Goal: Task Accomplishment & Management: Use online tool/utility

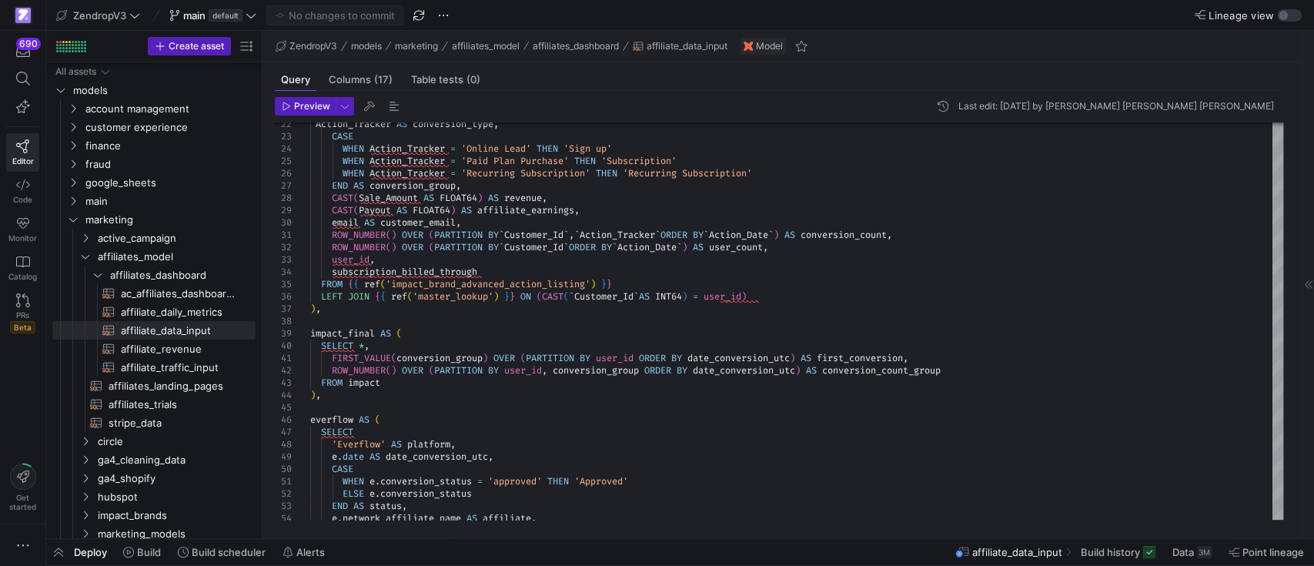
scroll to position [513, 0]
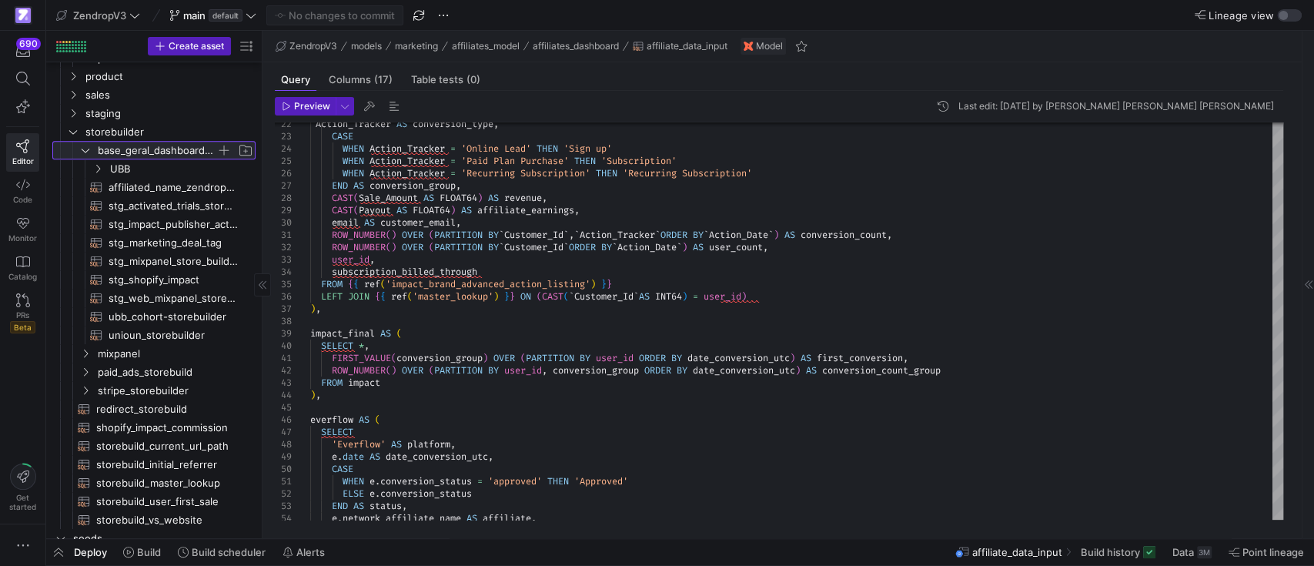
click at [88, 146] on icon at bounding box center [85, 150] width 11 height 9
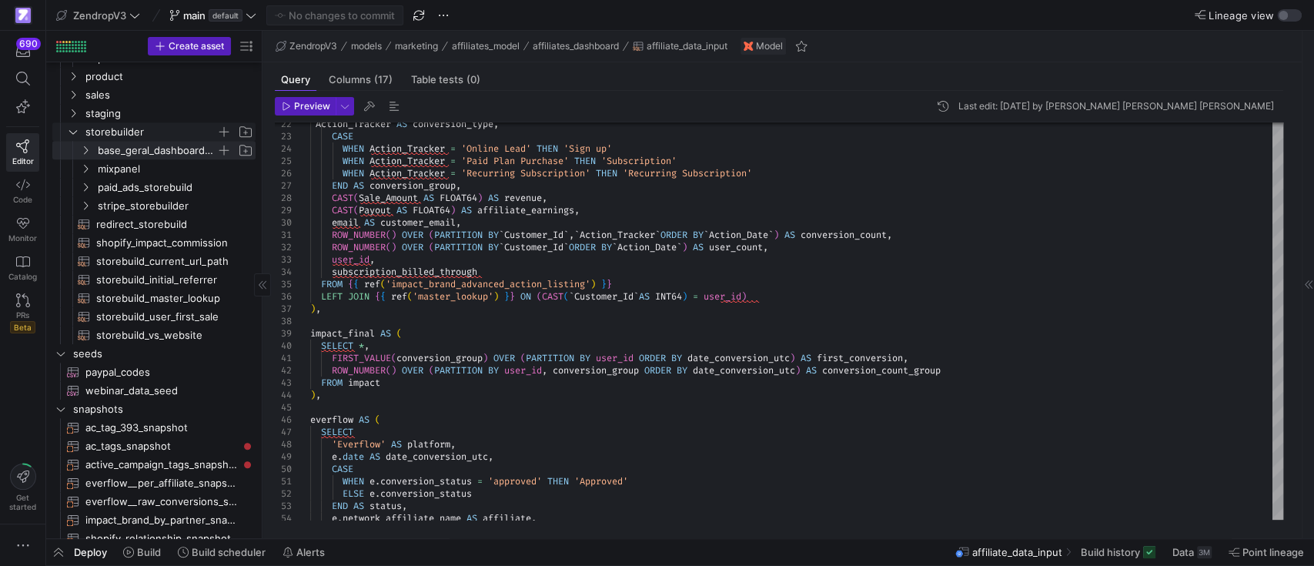
click at [70, 127] on icon "Press SPACE to select this row." at bounding box center [73, 131] width 11 height 9
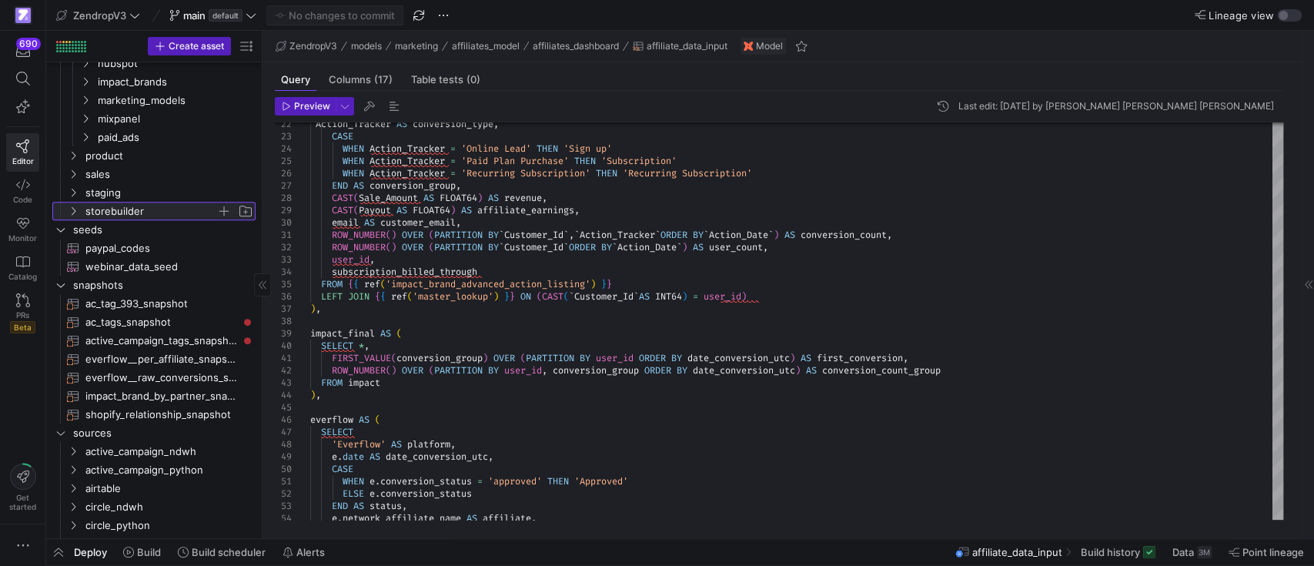
scroll to position [205, 0]
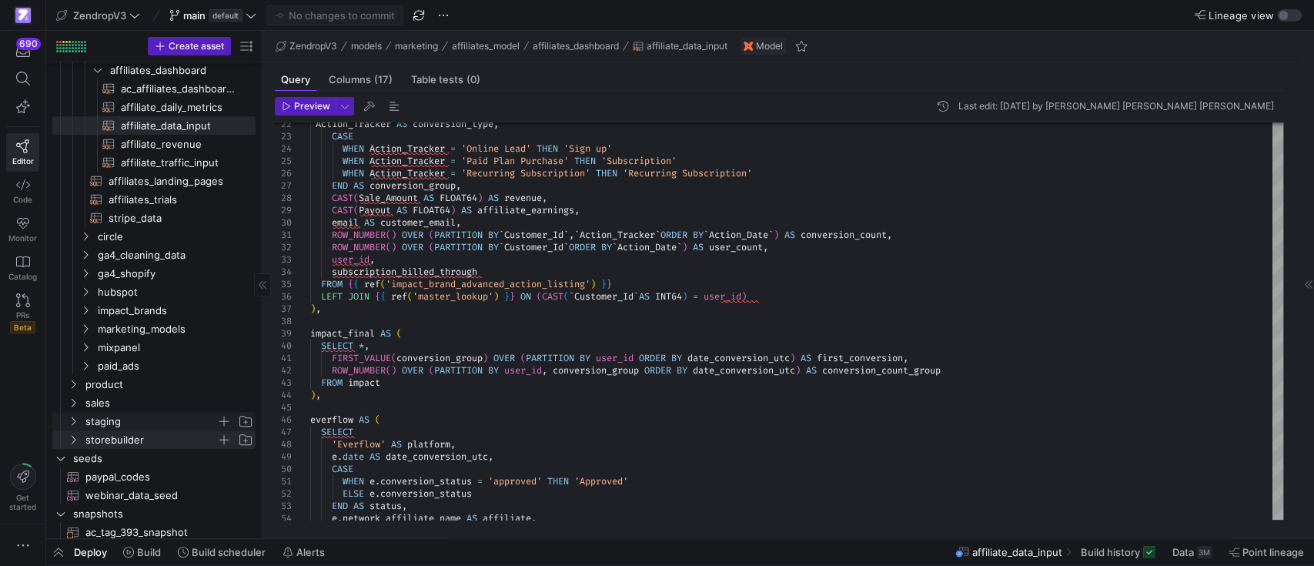
click at [74, 420] on icon "Press SPACE to select this row." at bounding box center [74, 421] width 4 height 8
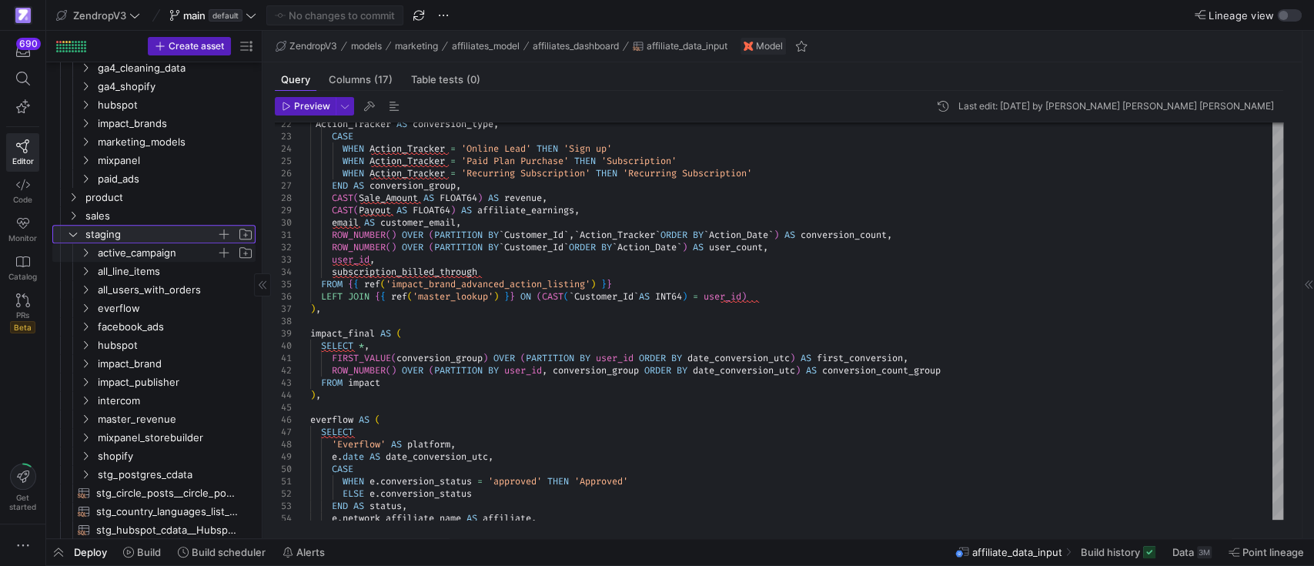
scroll to position [410, 0]
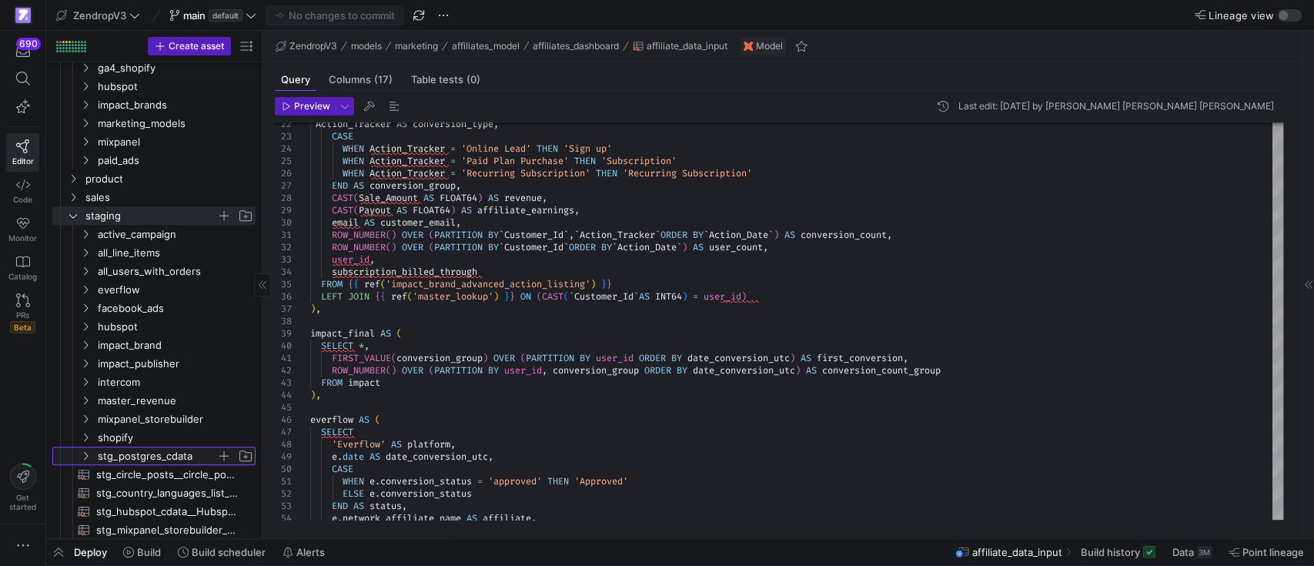
click at [86, 450] on y42-icon "Press SPACE to select this row." at bounding box center [85, 456] width 12 height 12
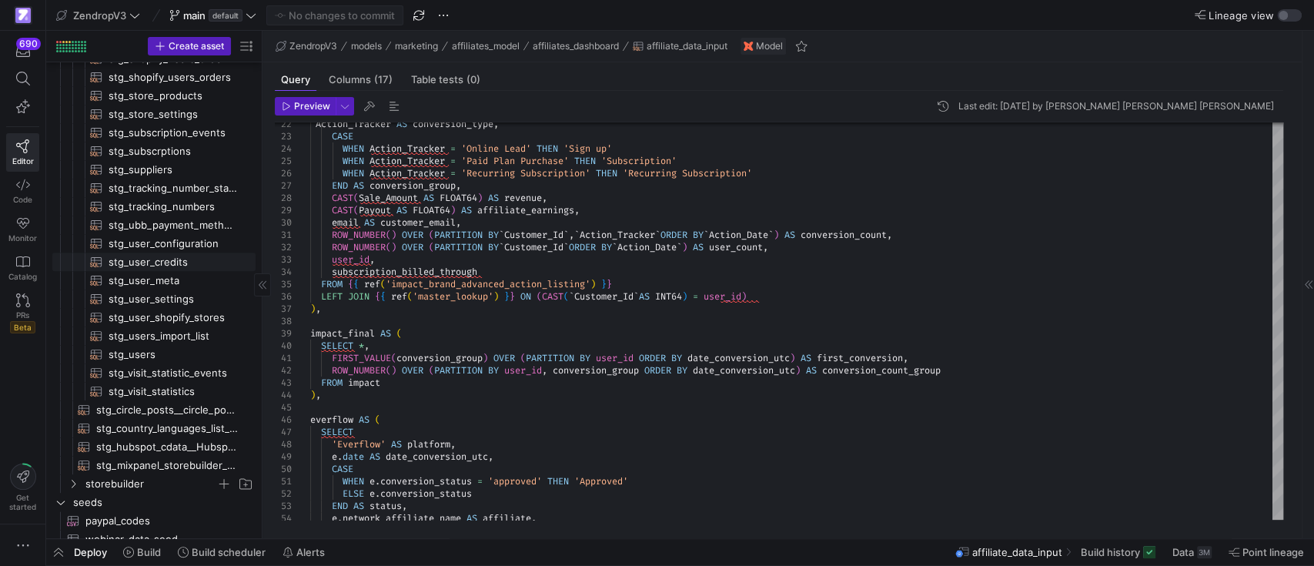
scroll to position [1129, 0]
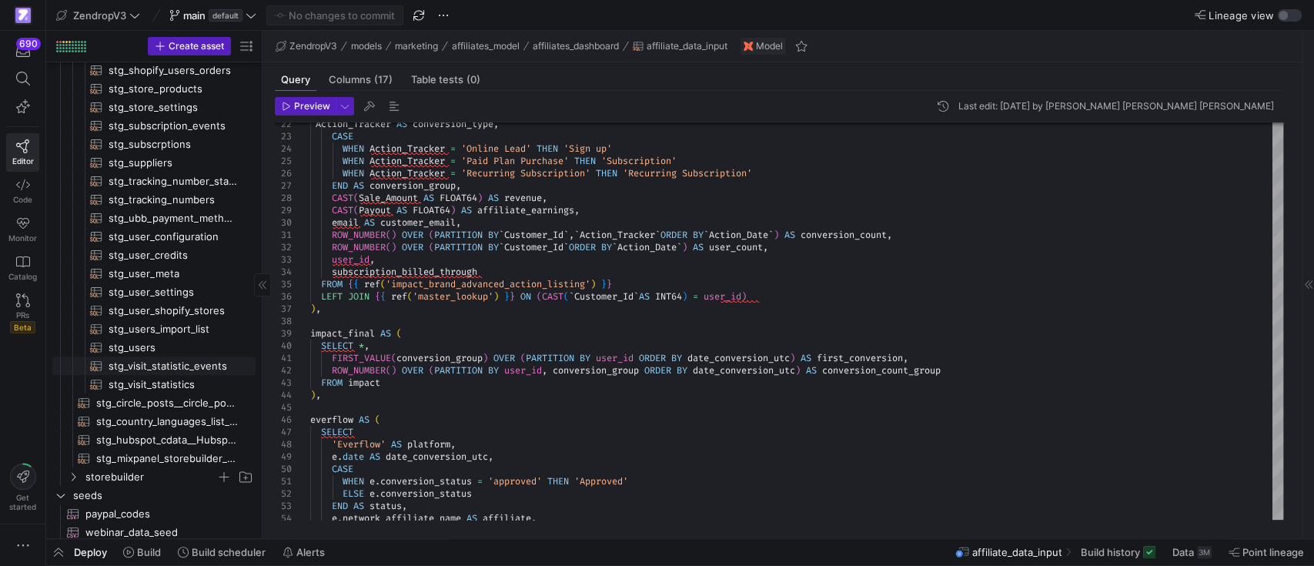
click at [173, 366] on span "stg_visit_statistic_events​​​​​​​​​​" at bounding box center [173, 366] width 129 height 18
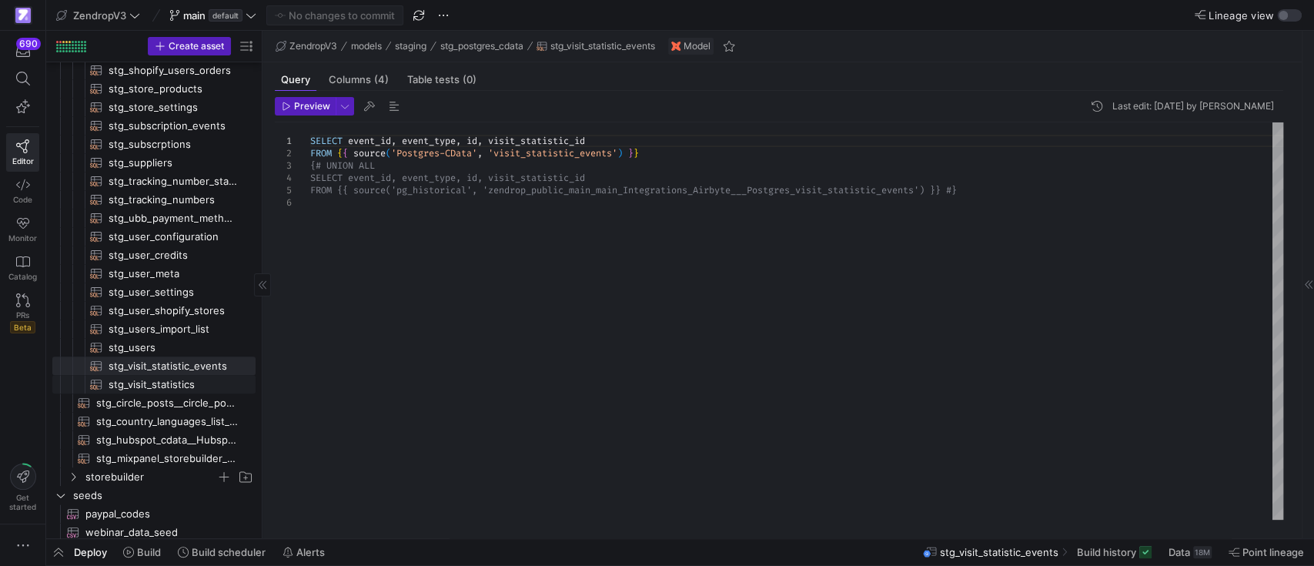
click at [180, 386] on span "stg_visit_statistics​​​​​​​​​​" at bounding box center [173, 385] width 129 height 18
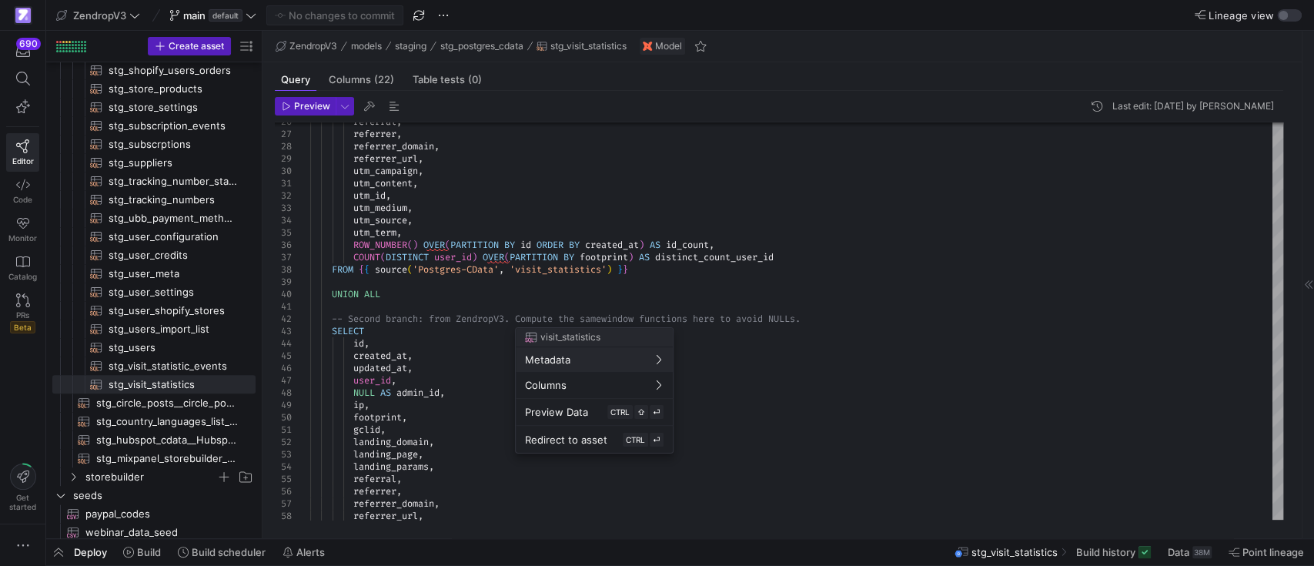
click at [1220, 273] on div at bounding box center [657, 283] width 1314 height 566
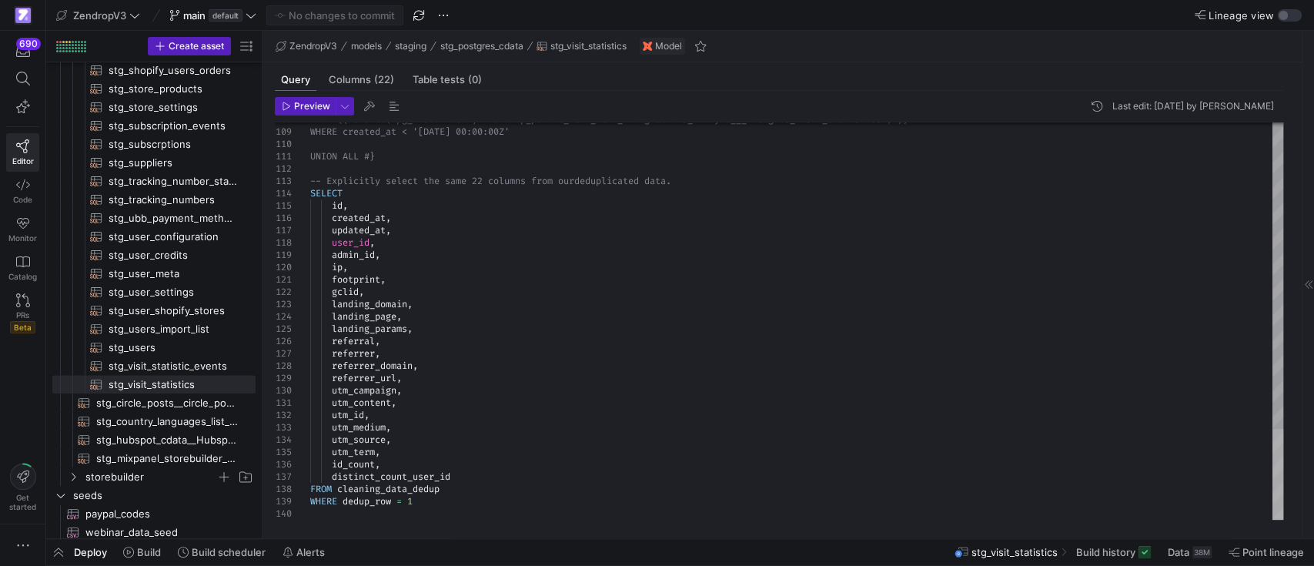
click at [1273, 490] on div at bounding box center [1278, 474] width 11 height 91
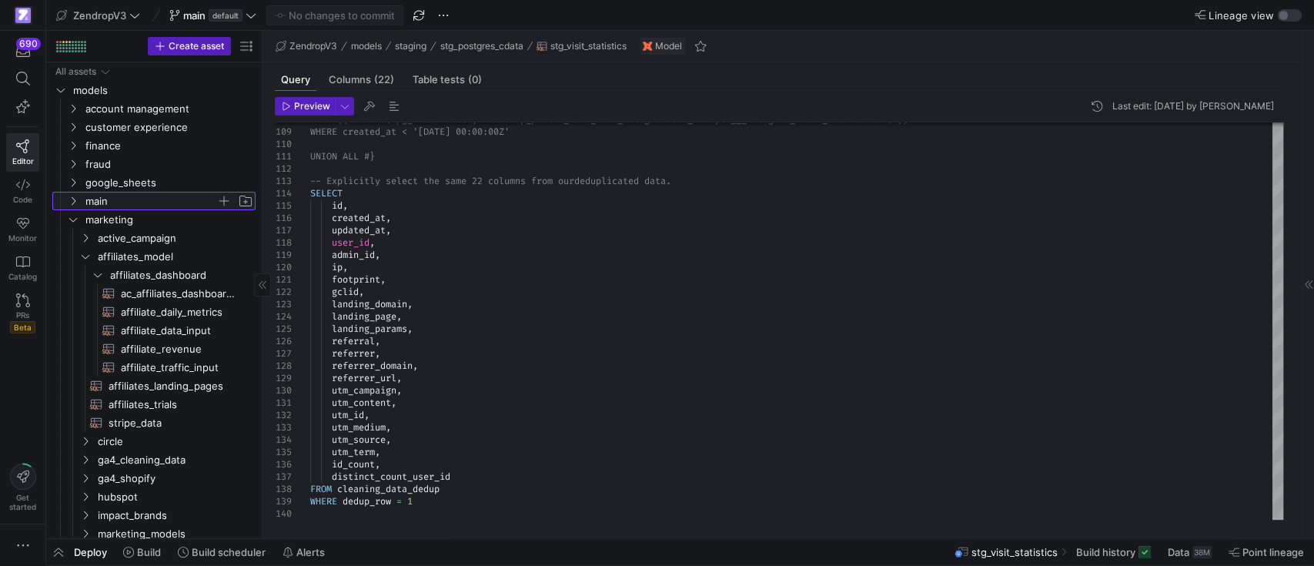
click at [78, 199] on icon "Press SPACE to select this row." at bounding box center [73, 200] width 11 height 9
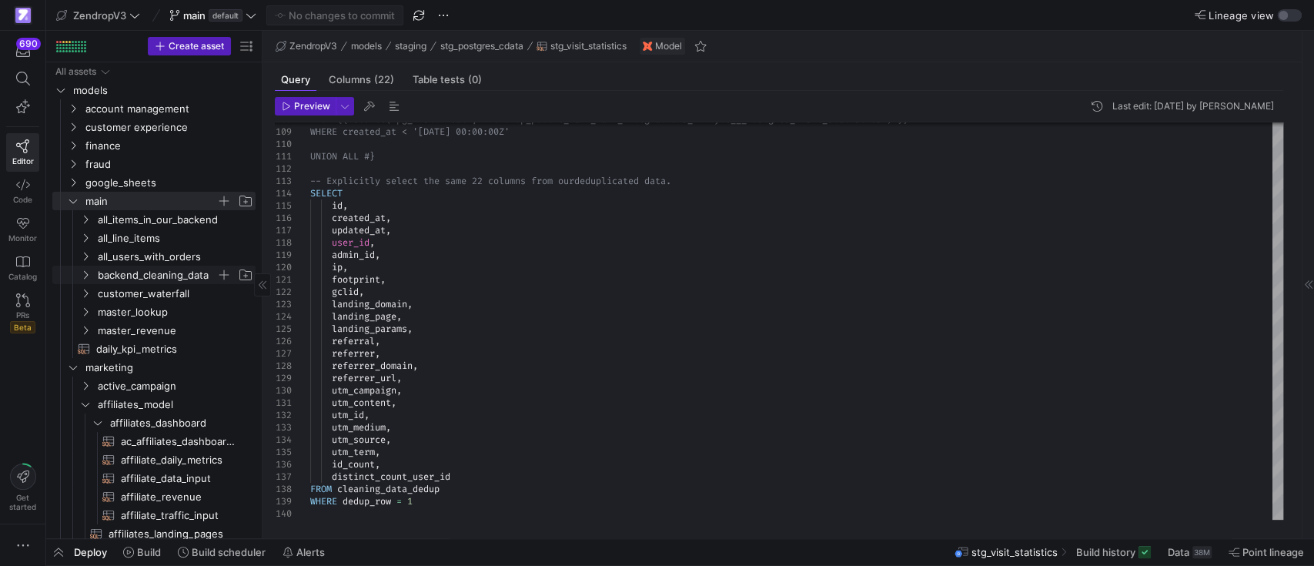
click at [85, 277] on icon "Press SPACE to select this row." at bounding box center [86, 275] width 4 height 8
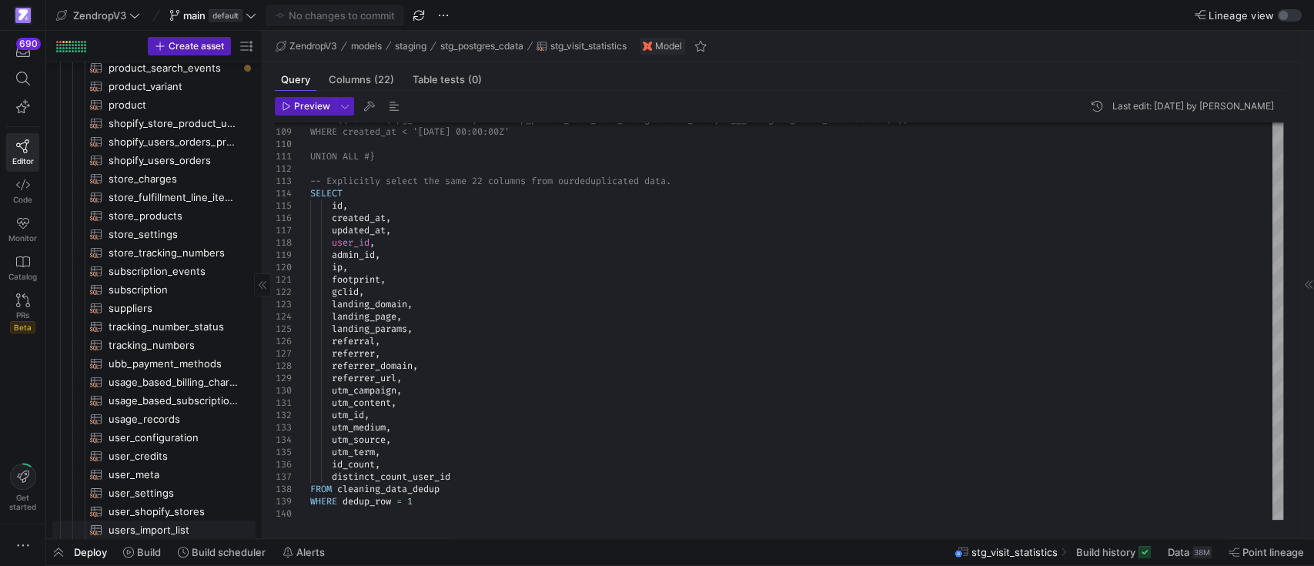
scroll to position [616, 0]
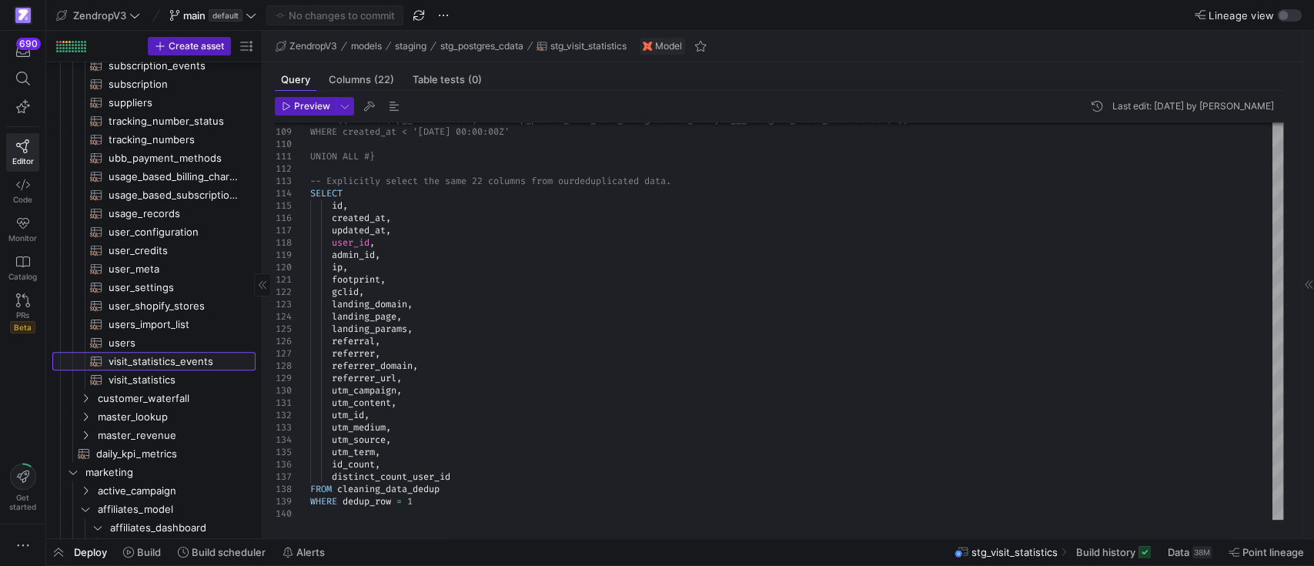
click at [169, 360] on span "visit_statistics_events​​​​​​​​​​" at bounding box center [173, 362] width 129 height 18
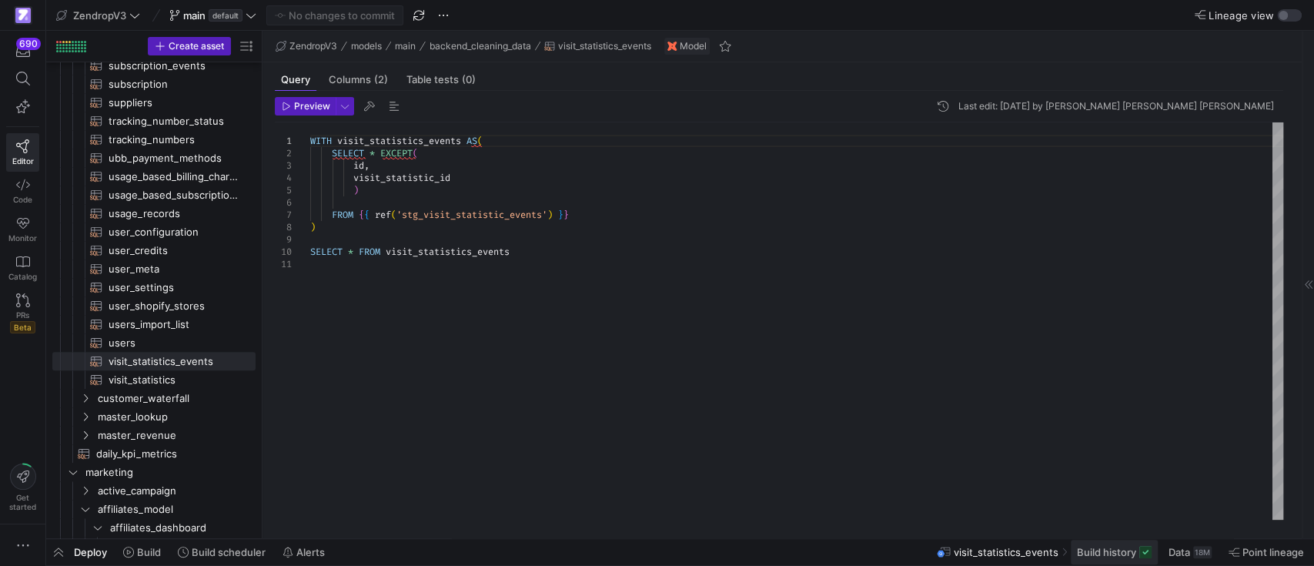
click at [1121, 549] on span "Build history" at bounding box center [1106, 552] width 59 height 12
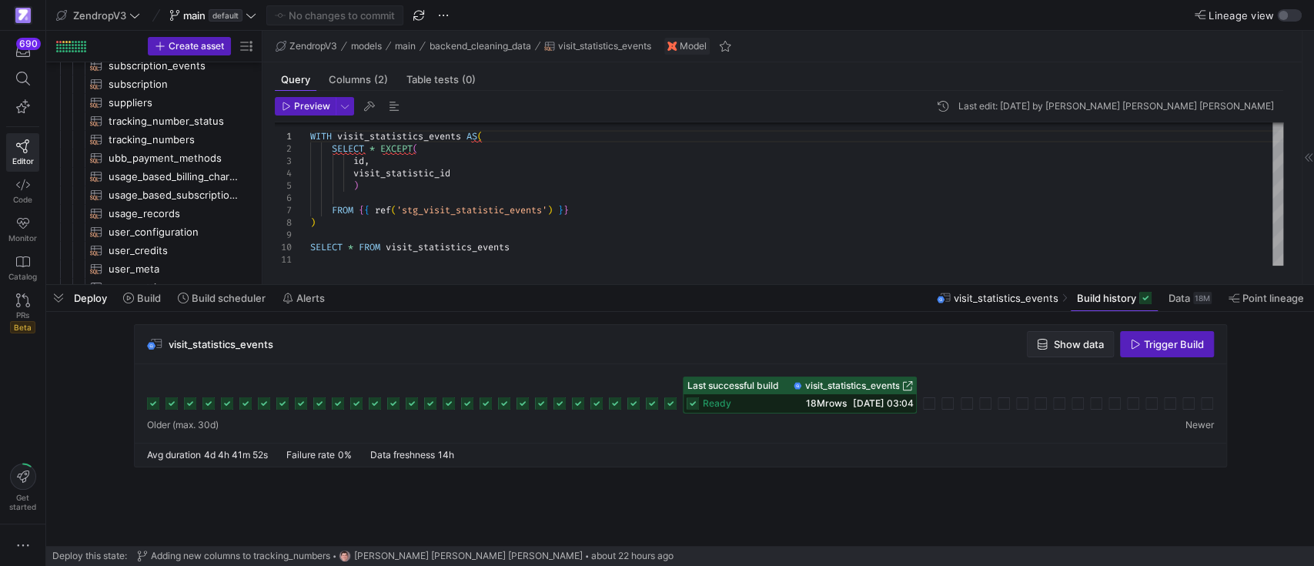
click at [1084, 340] on span "Show data" at bounding box center [1079, 344] width 50 height 12
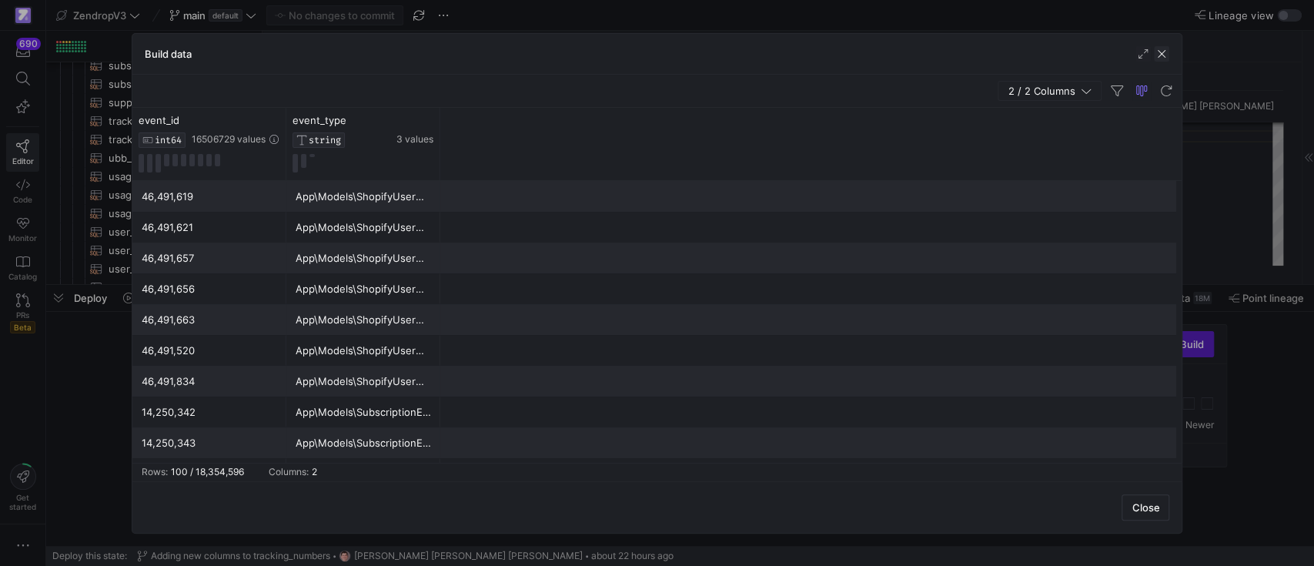
click at [1164, 58] on span "button" at bounding box center [1161, 53] width 15 height 15
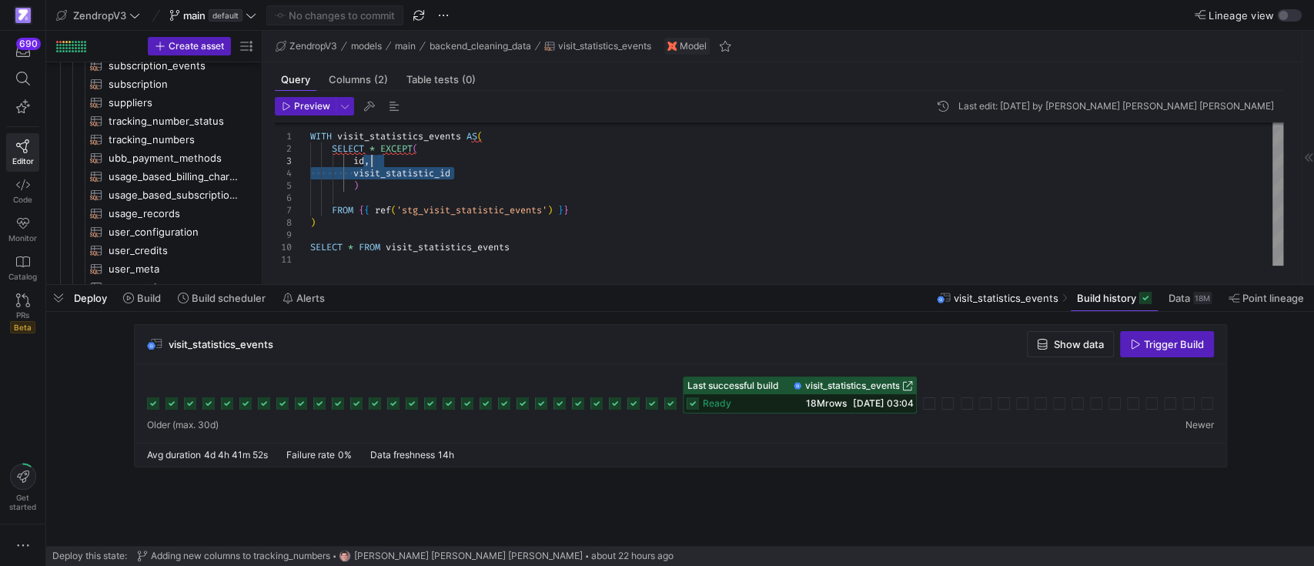
drag, startPoint x: 460, startPoint y: 176, endPoint x: 440, endPoint y: 159, distance: 26.3
click at [440, 159] on div "WITH visit_statistics_events AS ( SELECT * EXCEPT ( id , visit_statistic_id ) F…" at bounding box center [796, 192] width 973 height 148
type textarea "WITH visit_statistics_events AS( SELECT * EXCEPT( id, ) FROM {{ ref('stg_visit_…"
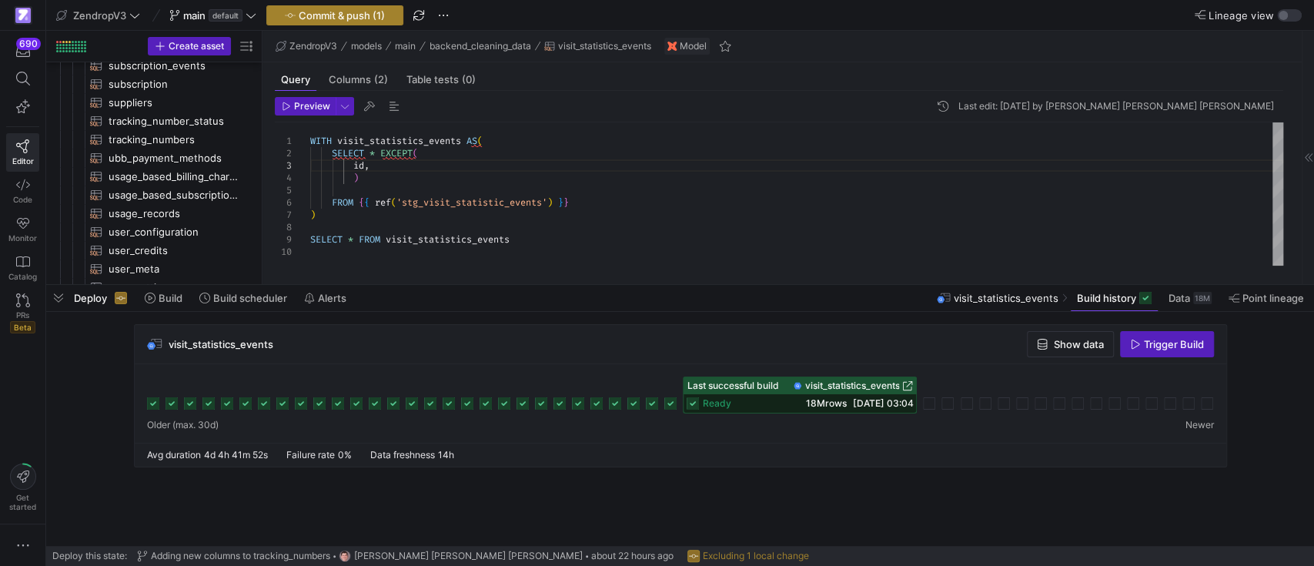
click at [329, 20] on span "Commit & push (1)" at bounding box center [342, 15] width 86 height 12
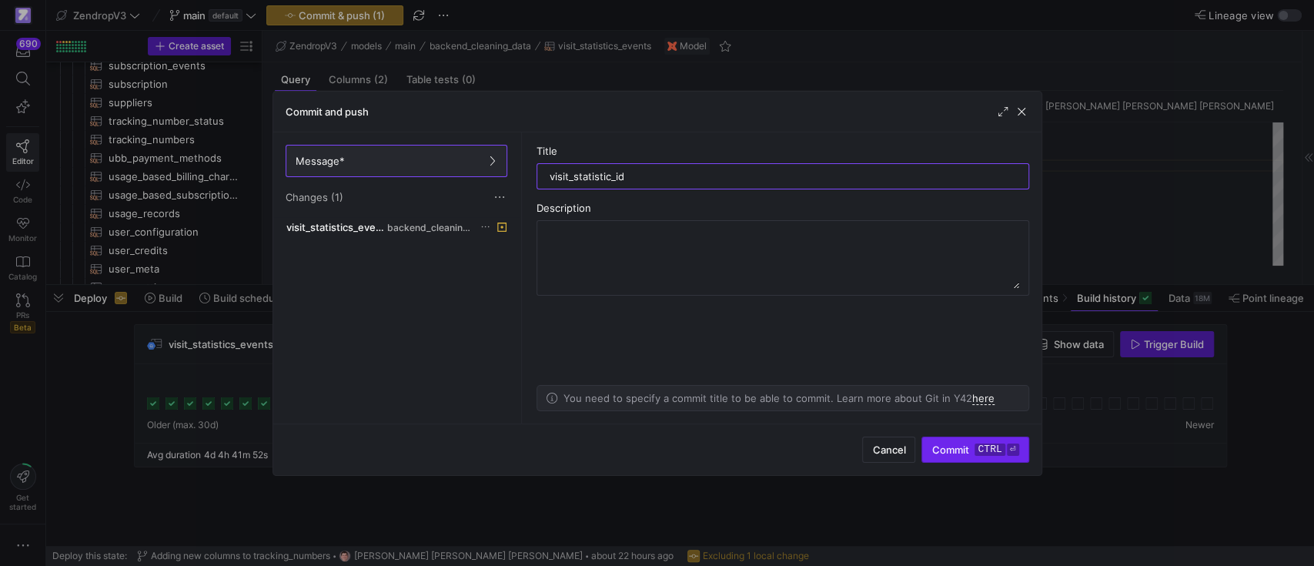
type input "visit_statistic_id"
click at [958, 443] on span "Commit ctrl ⏎" at bounding box center [975, 449] width 87 height 12
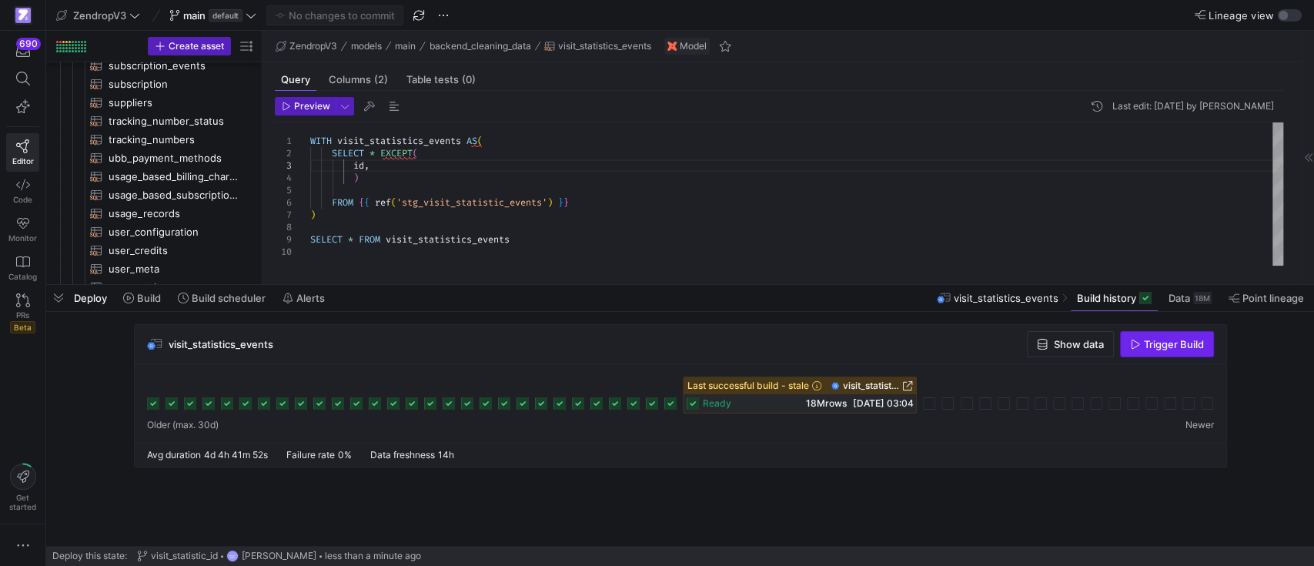
click at [1154, 336] on span "button" at bounding box center [1167, 344] width 92 height 25
click at [620, 212] on div "WITH visit_statistics_events AS ( SELECT * EXCEPT ( id , ) FROM { { ref ( 'stg_…" at bounding box center [796, 193] width 973 height 143
click at [430, 166] on div "WITH visit_statistics_events AS ( SELECT * EXCEPT ( id , ) FROM { { ref ( 'stg_…" at bounding box center [796, 193] width 973 height 143
type textarea "WITH visit_statistics_events AS( SELECT * EXCEPT( id ) FROM {{ ref('stg_visit_s…"
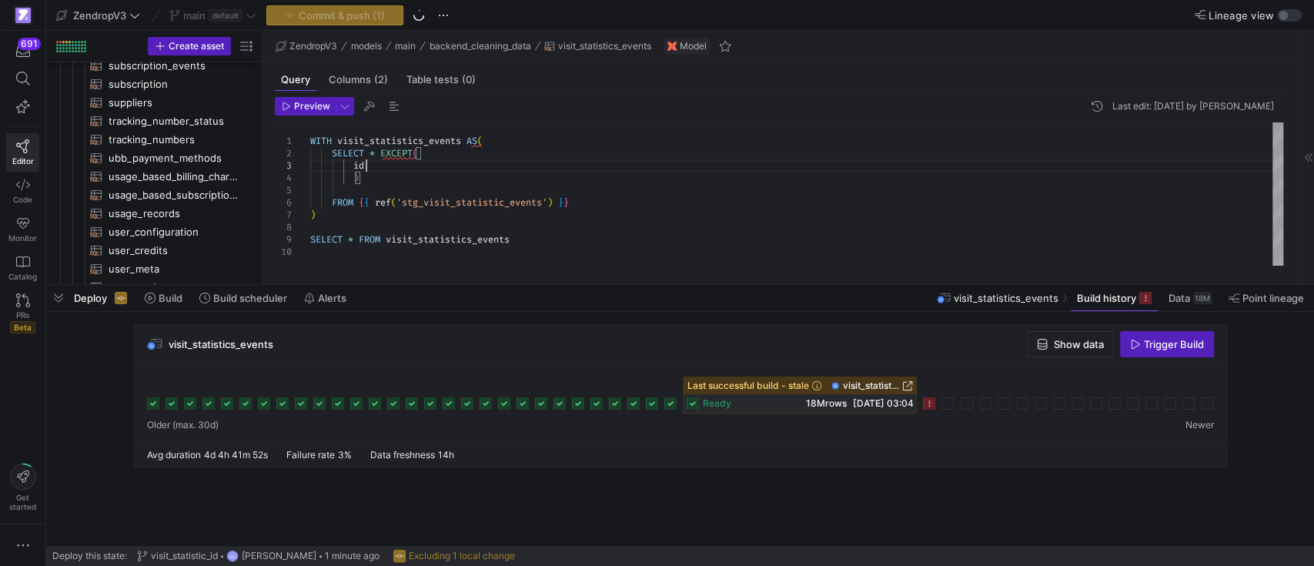
click at [335, 16] on div "Commit & push (1)" at bounding box center [334, 15] width 137 height 20
click at [370, 22] on span "button" at bounding box center [335, 15] width 136 height 18
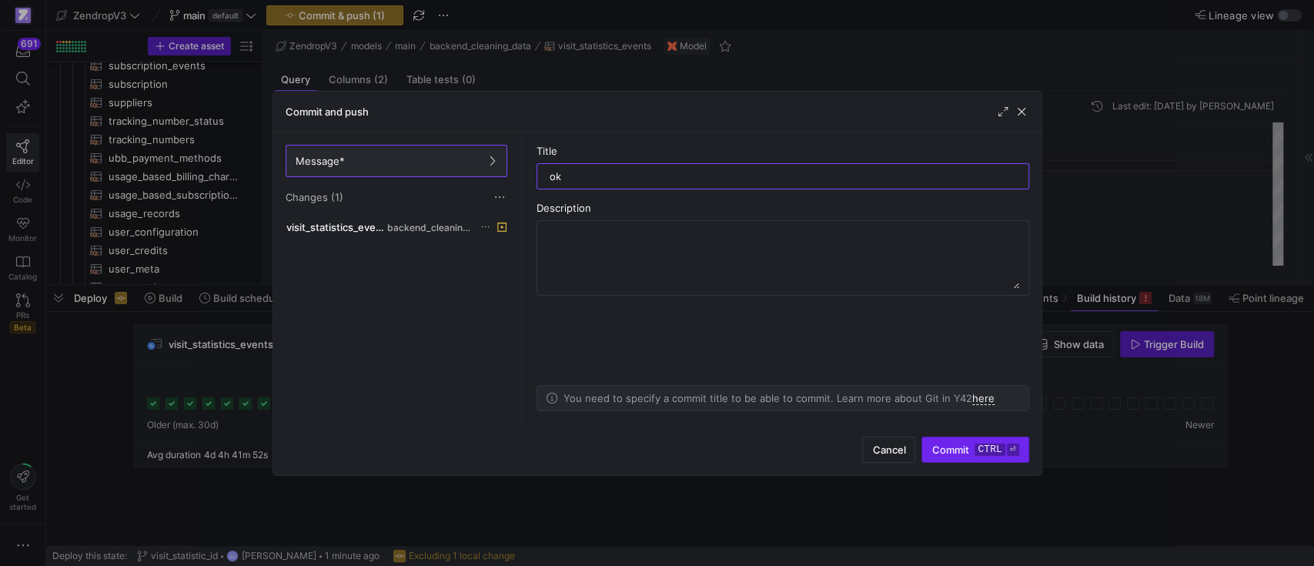
type input "ok"
click at [955, 455] on span "Commit ctrl ⏎" at bounding box center [975, 449] width 87 height 12
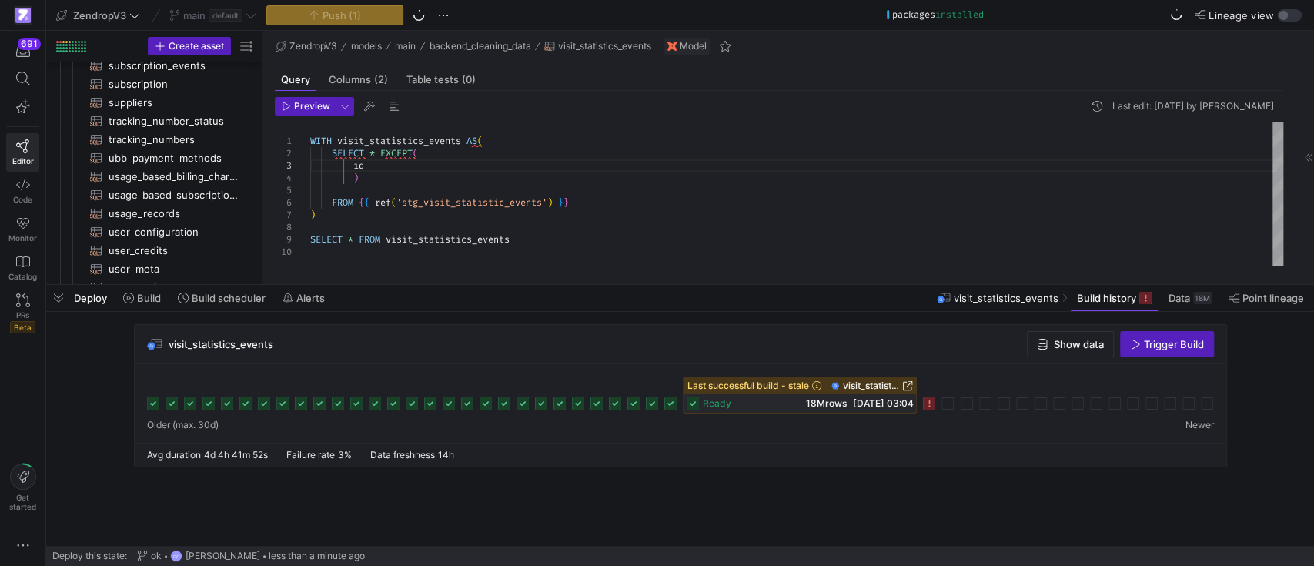
click at [879, 329] on div "visit_statistics_events Show data Trigger Build" at bounding box center [681, 344] width 1092 height 39
click at [1159, 346] on span "Trigger Build" at bounding box center [1174, 344] width 60 height 12
